Goal: Information Seeking & Learning: Learn about a topic

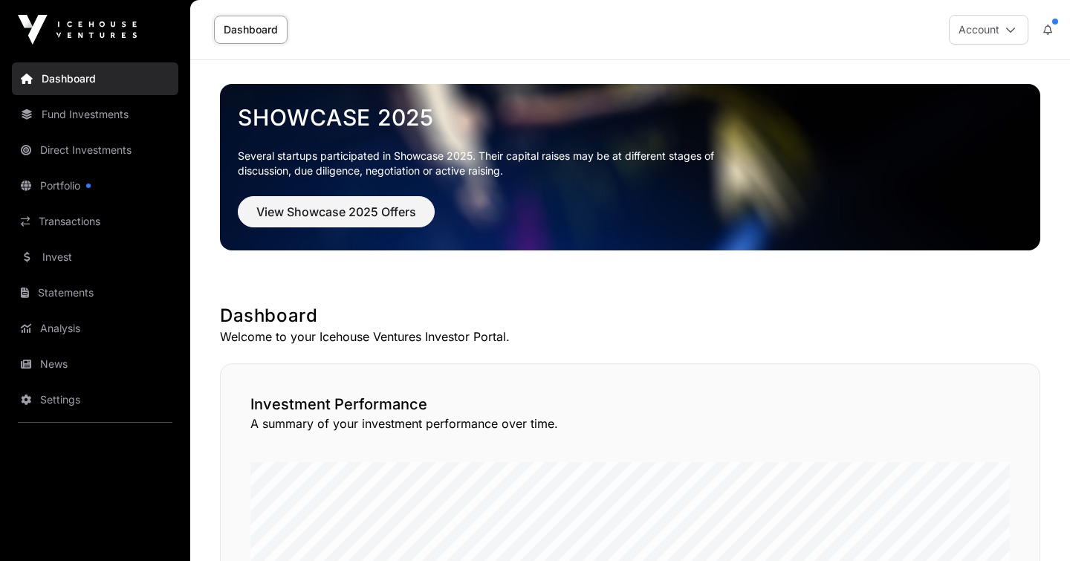
click at [63, 184] on link "Portfolio" at bounding box center [95, 185] width 166 height 33
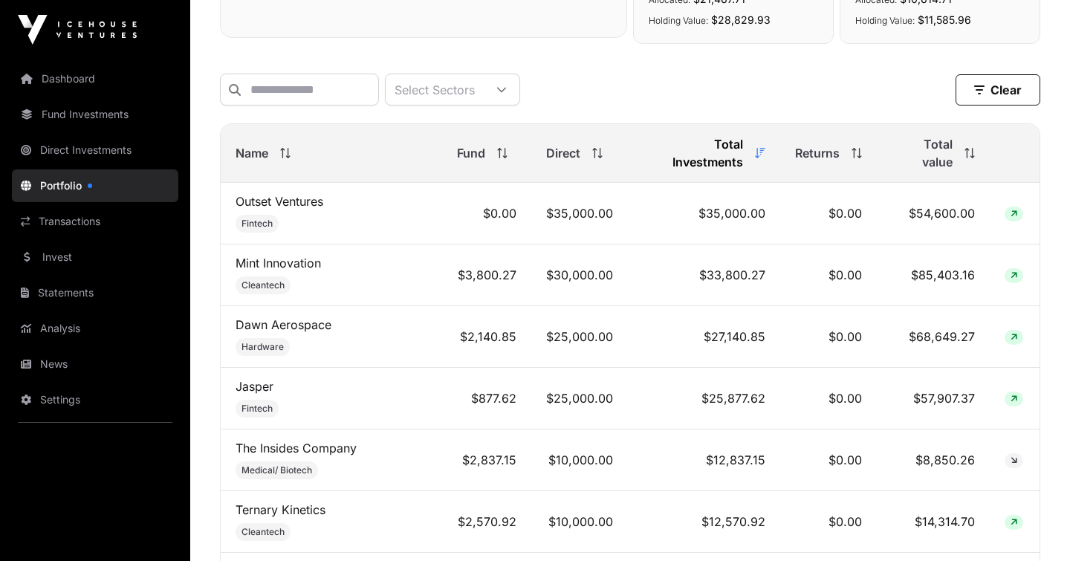
scroll to position [571, 0]
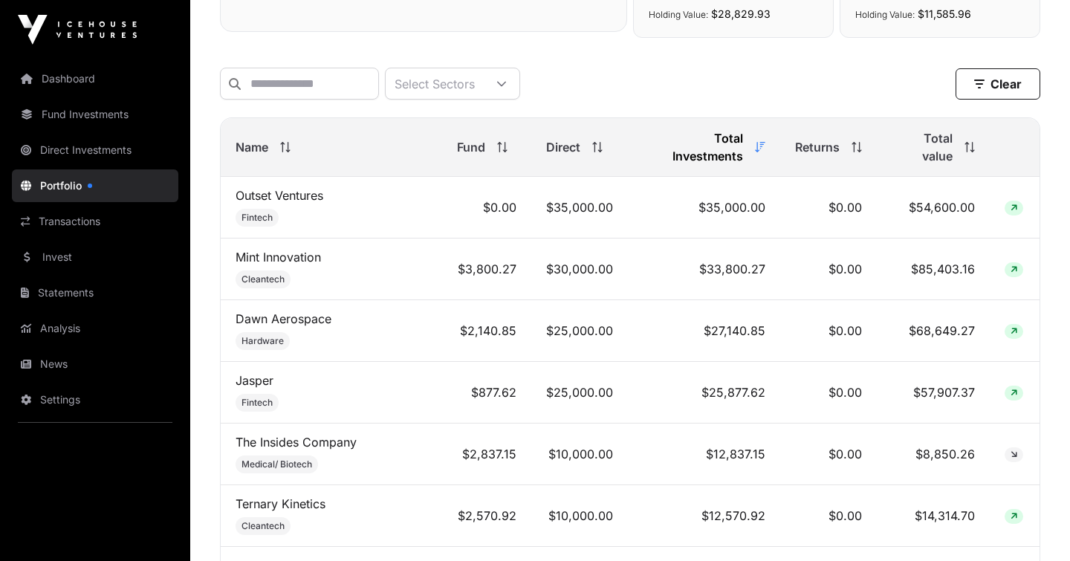
click at [965, 130] on th "Total value" at bounding box center [933, 147] width 113 height 59
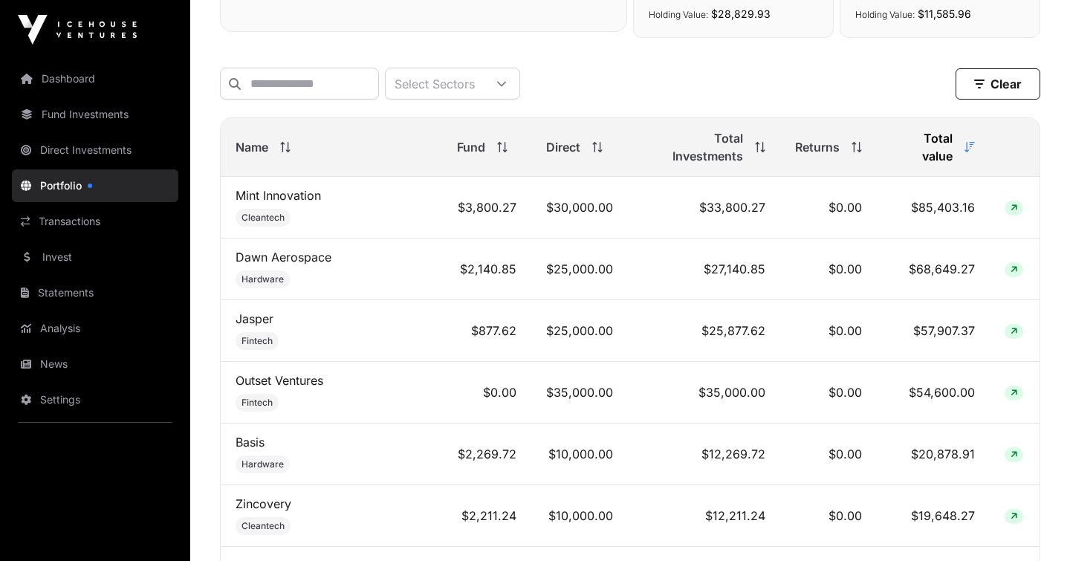
click at [276, 188] on link "Mint Innovation" at bounding box center [278, 195] width 85 height 15
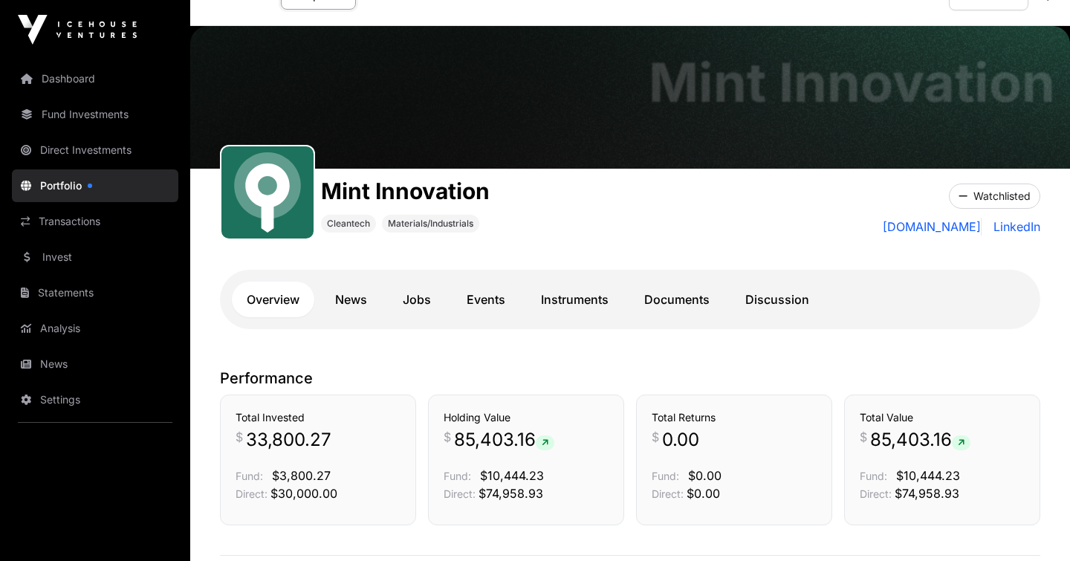
scroll to position [24, 0]
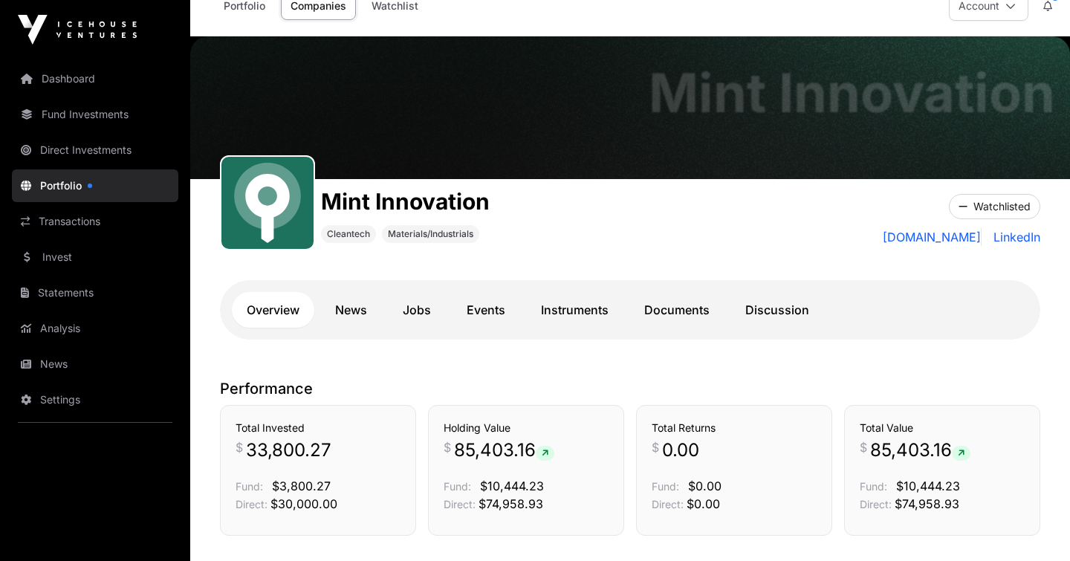
click at [551, 319] on link "Instruments" at bounding box center [574, 310] width 97 height 36
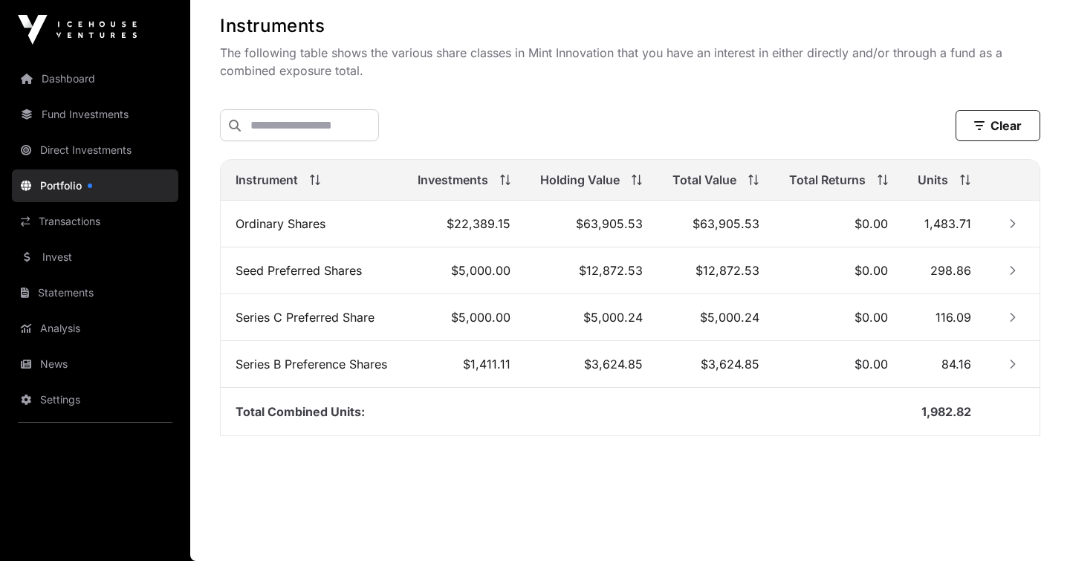
scroll to position [404, 0]
